Goal: Information Seeking & Learning: Learn about a topic

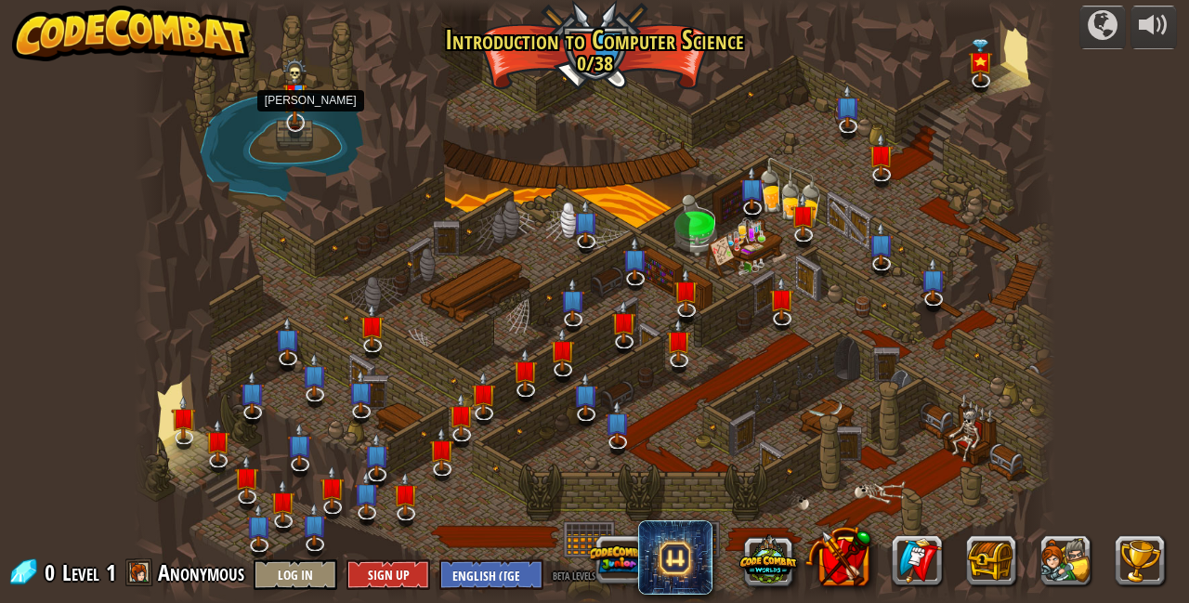
click at [293, 111] on img at bounding box center [294, 91] width 25 height 66
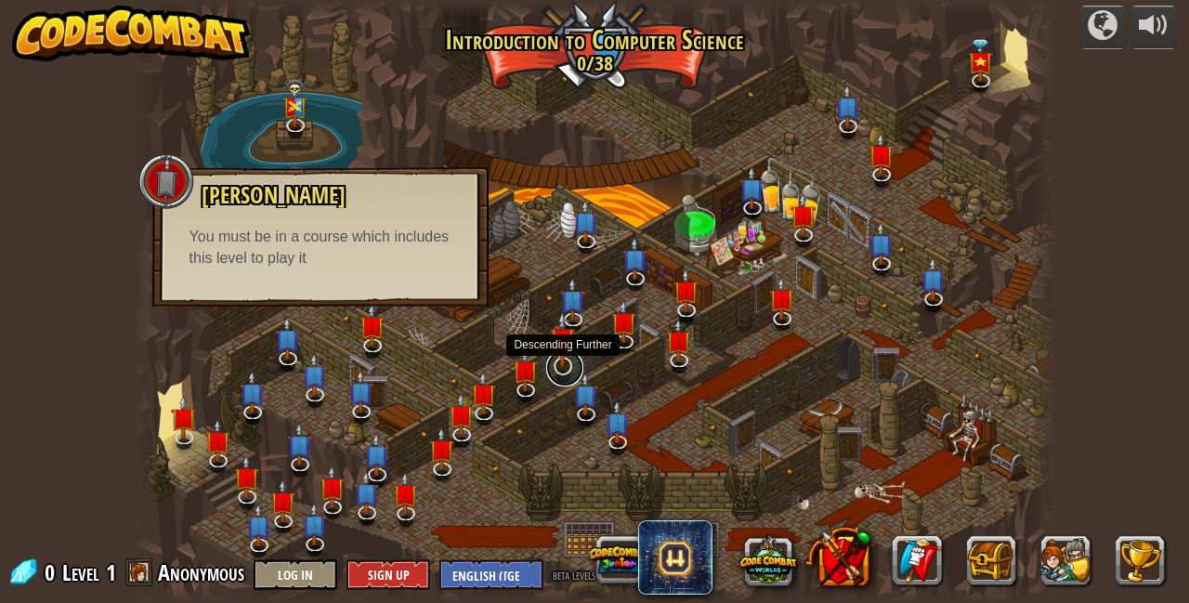
click at [576, 370] on link at bounding box center [564, 367] width 37 height 37
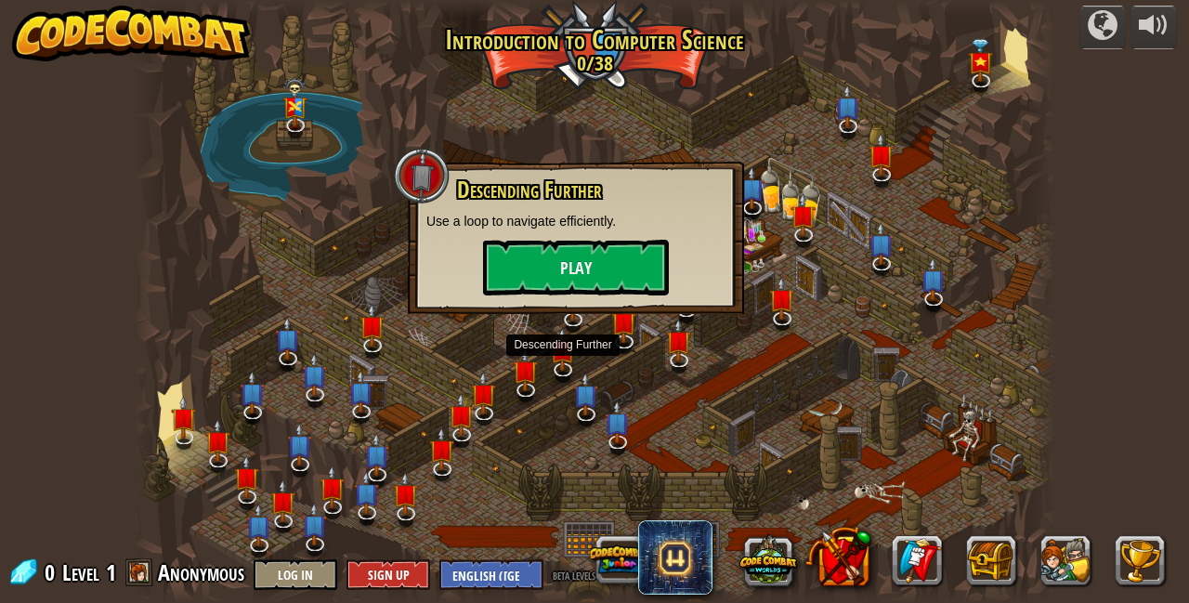
click at [799, 410] on div at bounding box center [595, 301] width 922 height 603
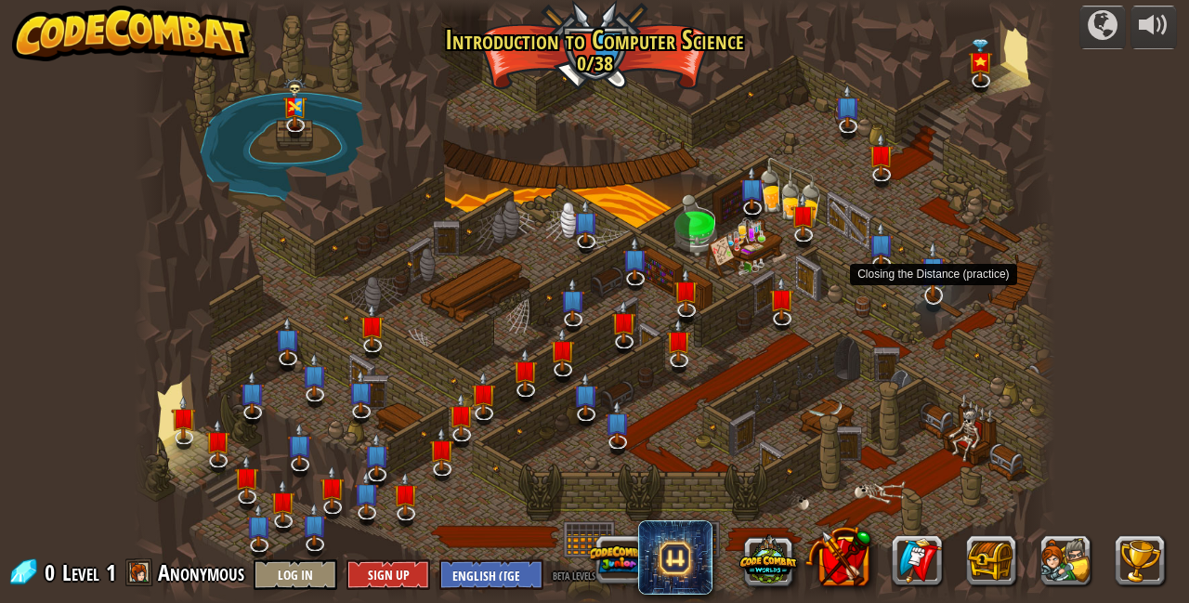
click at [934, 283] on img at bounding box center [932, 270] width 25 height 58
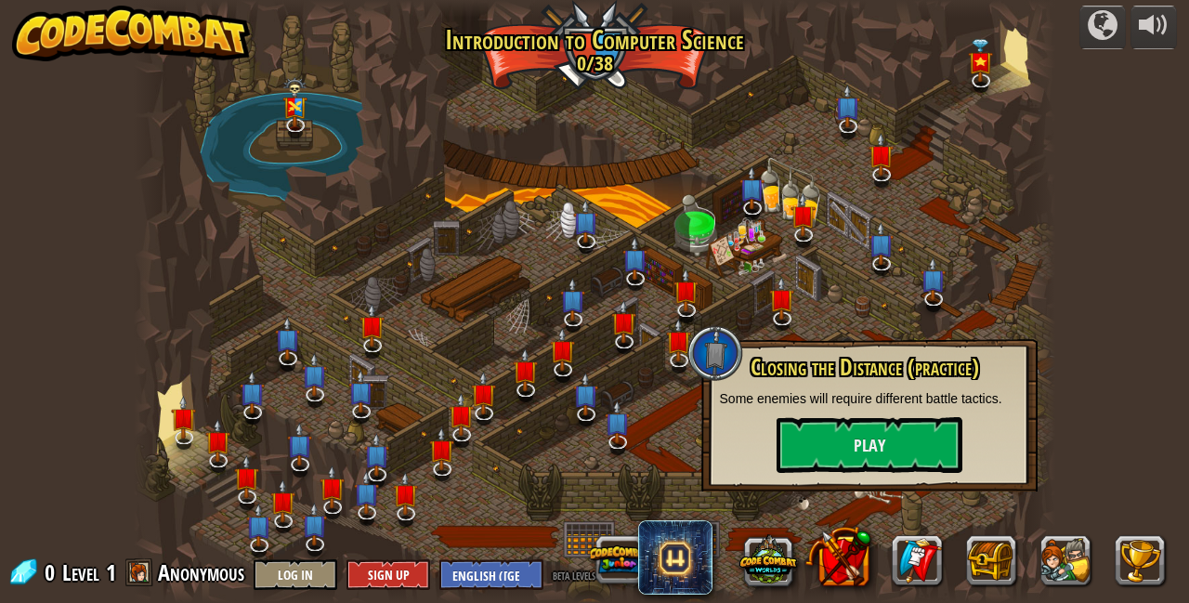
click at [845, 318] on div at bounding box center [595, 301] width 922 height 603
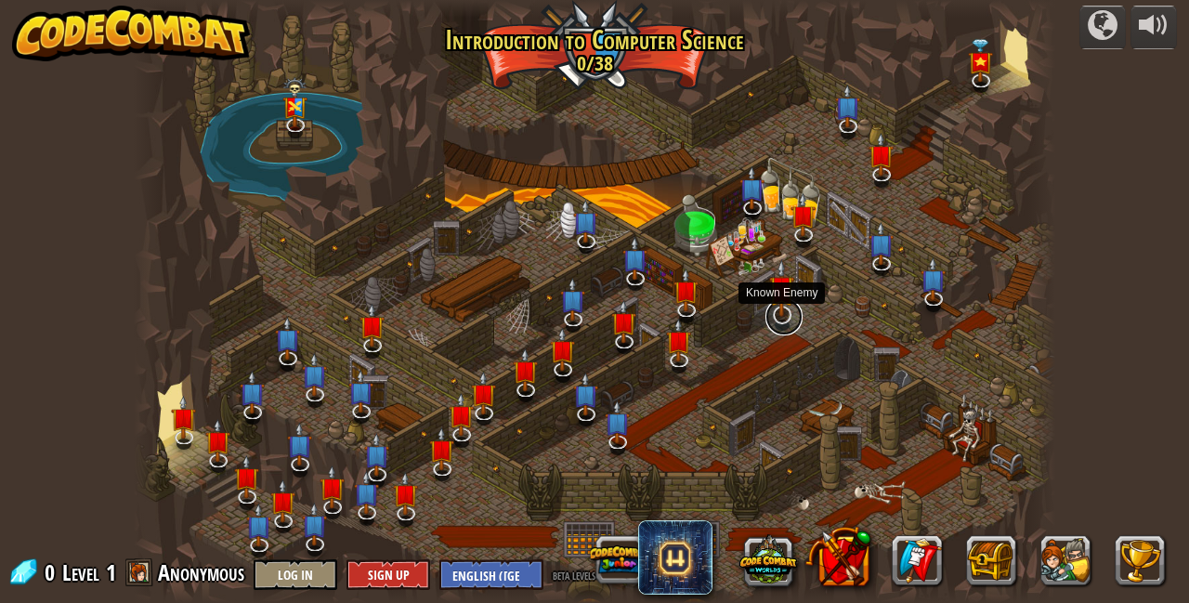
click at [782, 318] on link at bounding box center [783, 316] width 37 height 37
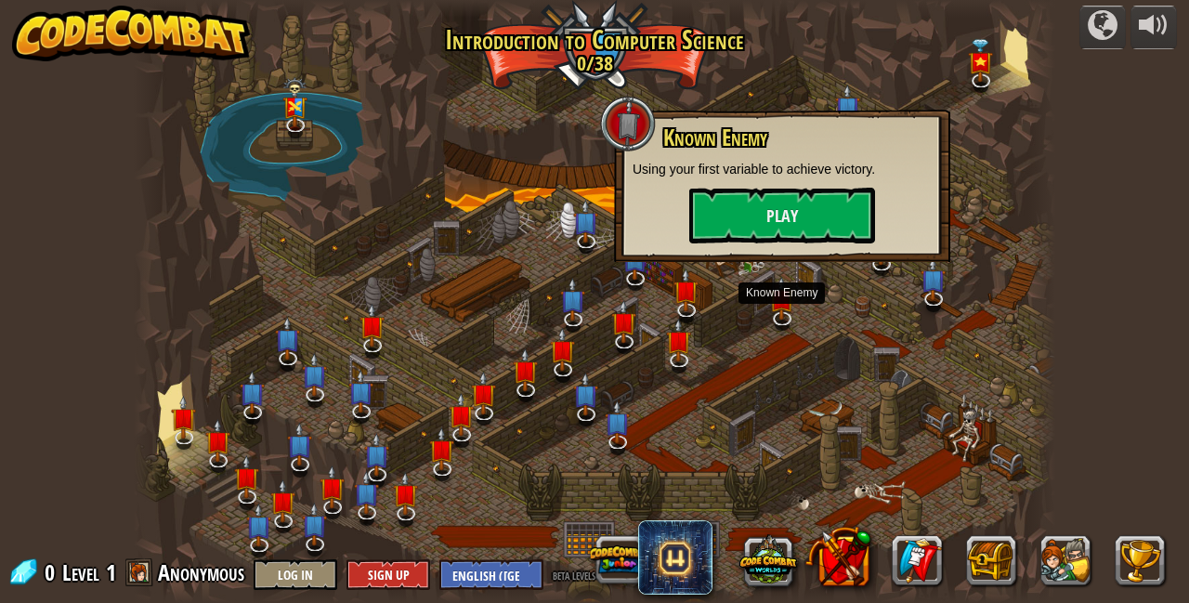
click at [810, 491] on div at bounding box center [595, 301] width 922 height 603
